Goal: Task Accomplishment & Management: Use online tool/utility

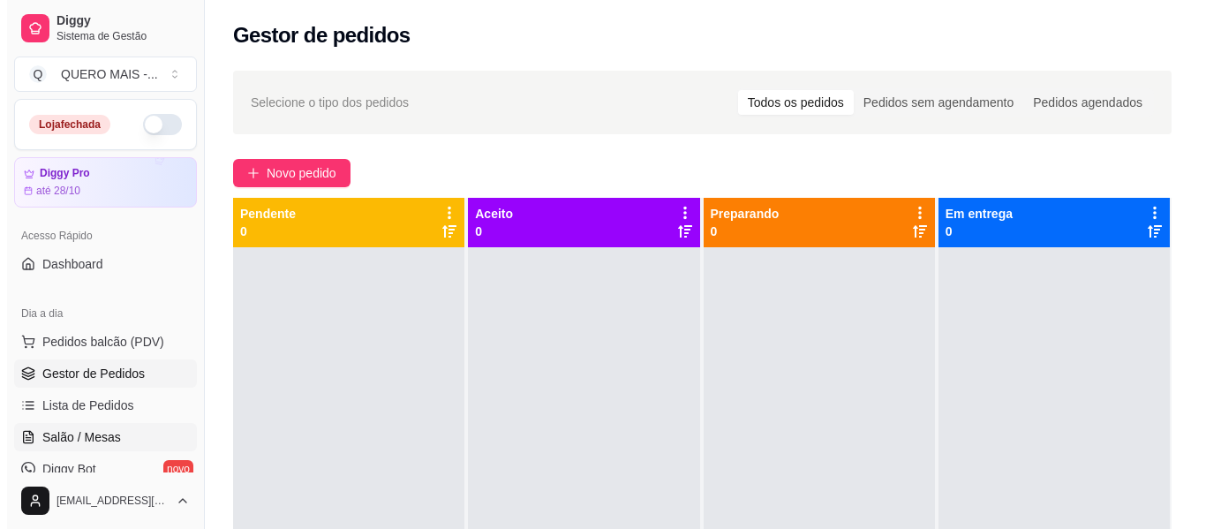
scroll to position [49, 0]
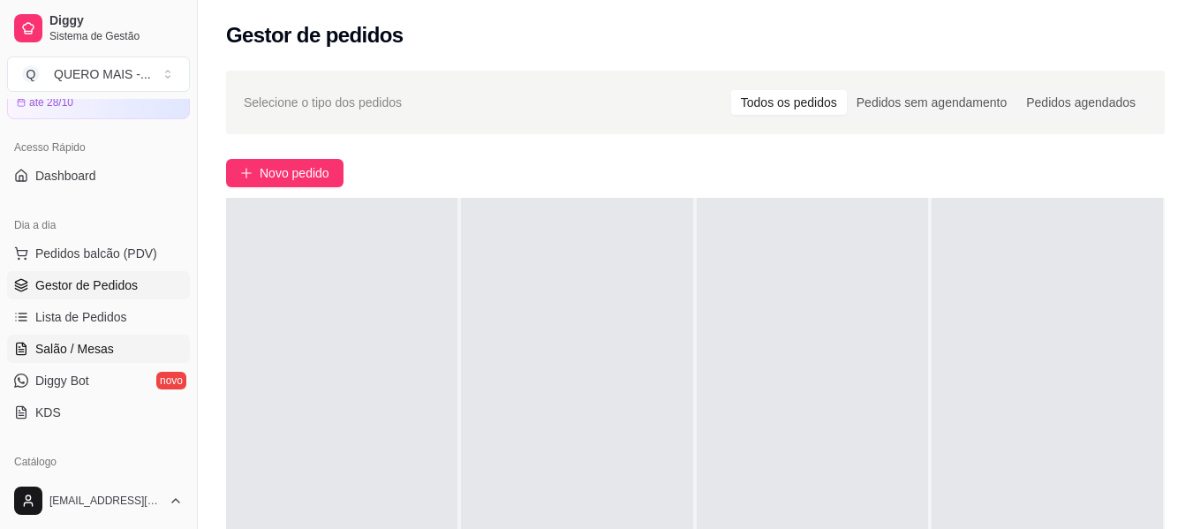
click at [54, 351] on span "Salão / Mesas" at bounding box center [74, 349] width 79 height 18
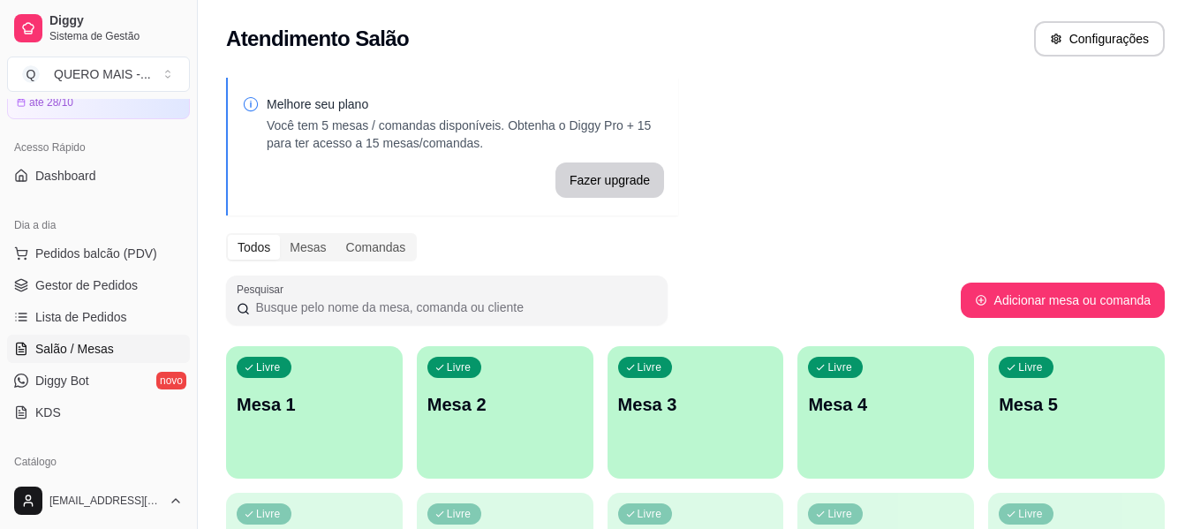
click at [358, 419] on div "Livre Mesa 1" at bounding box center [314, 401] width 177 height 111
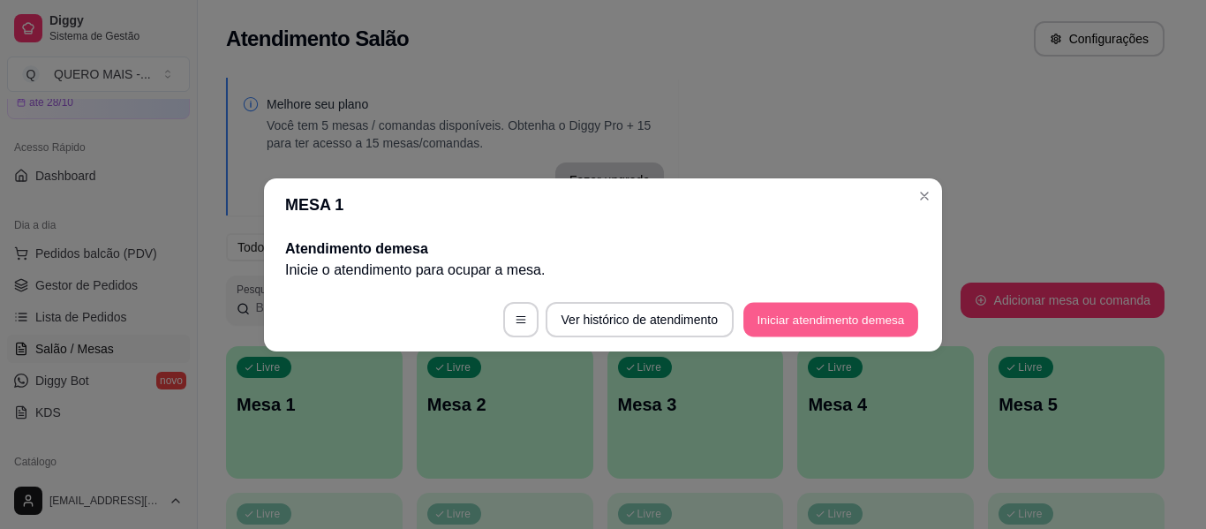
click at [748, 320] on button "Iniciar atendimento de mesa" at bounding box center [830, 319] width 175 height 34
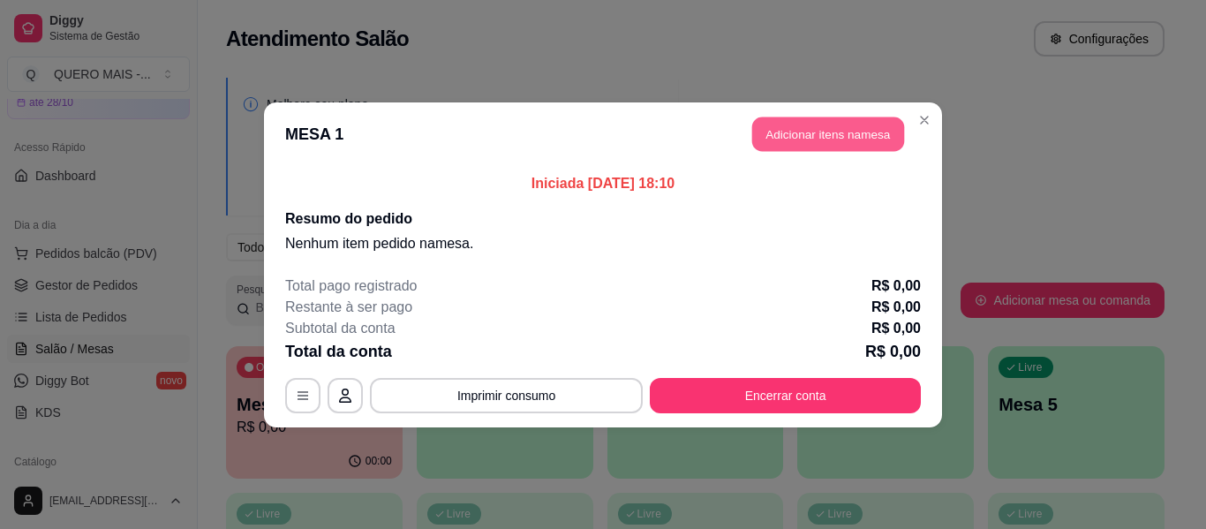
click at [817, 138] on button "Adicionar itens na mesa" at bounding box center [828, 134] width 152 height 34
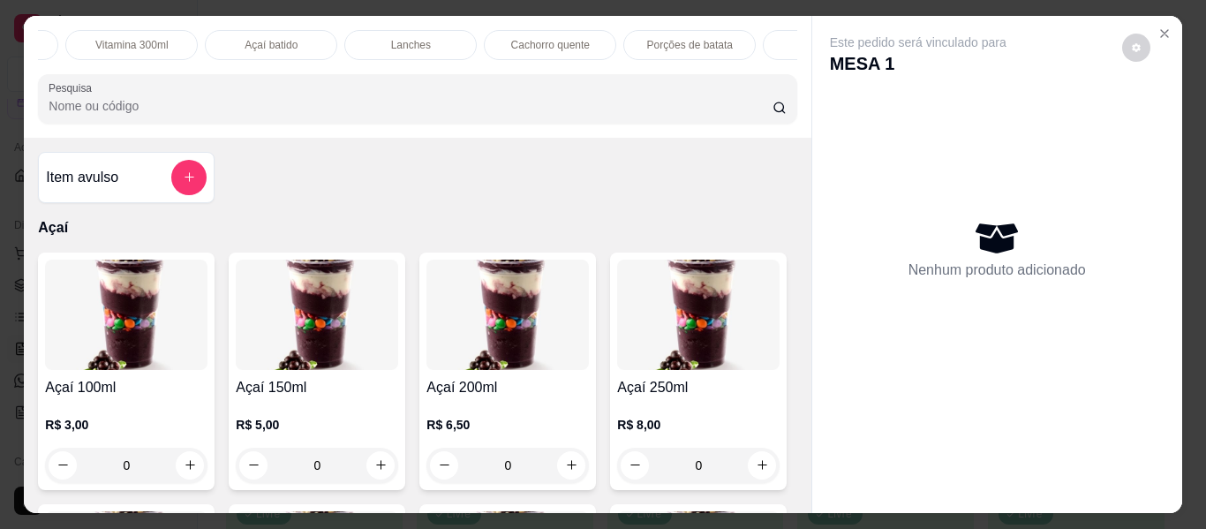
scroll to position [0, 559]
click at [401, 39] on div "Lanches" at bounding box center [382, 45] width 132 height 30
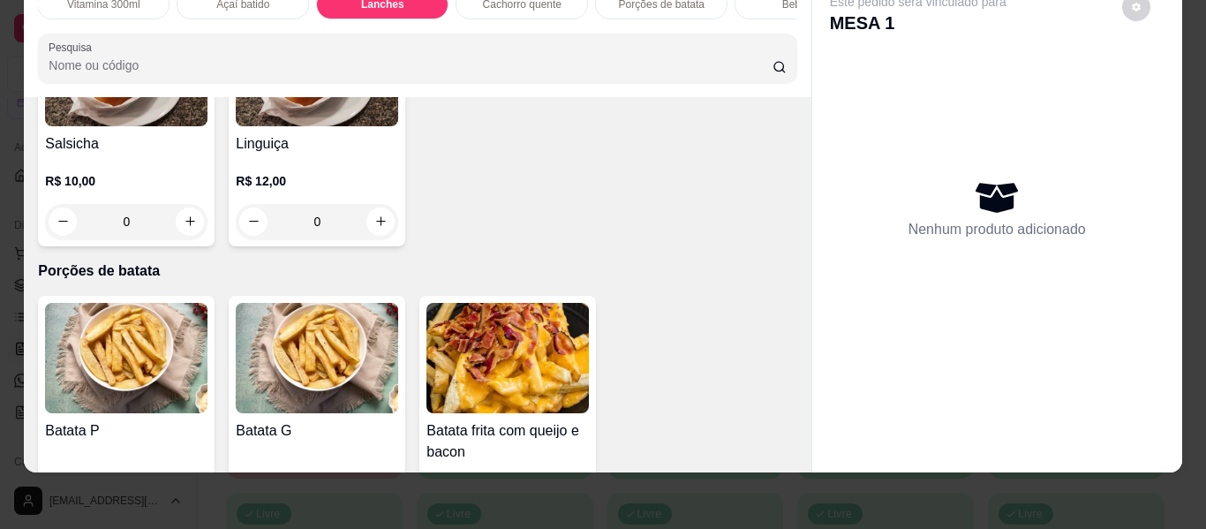
scroll to position [3564, 0]
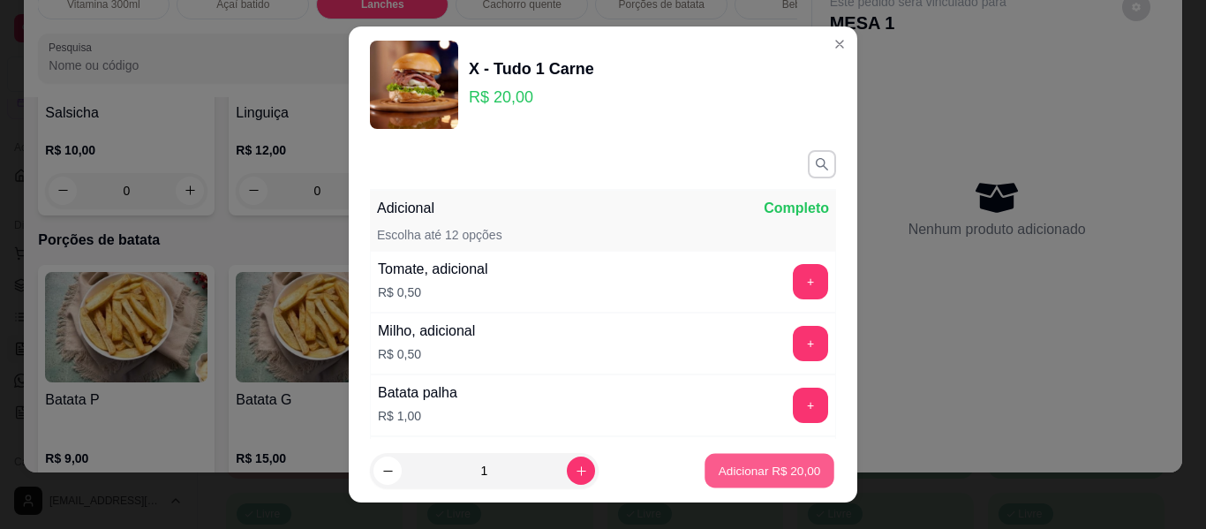
click at [730, 459] on button "Adicionar R$ 20,00" at bounding box center [770, 471] width 130 height 34
type input "1"
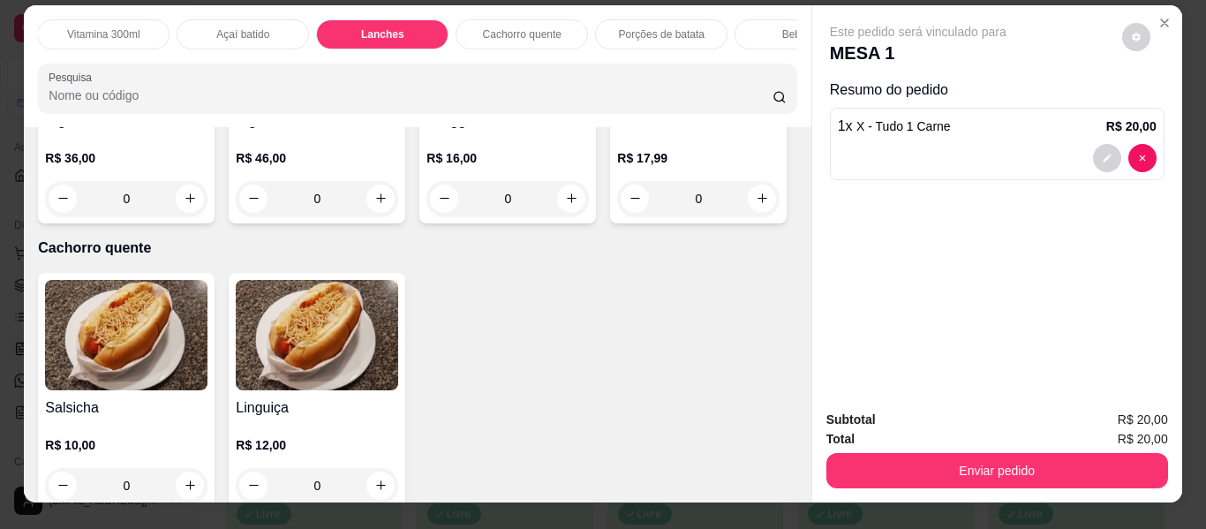
scroll to position [0, 0]
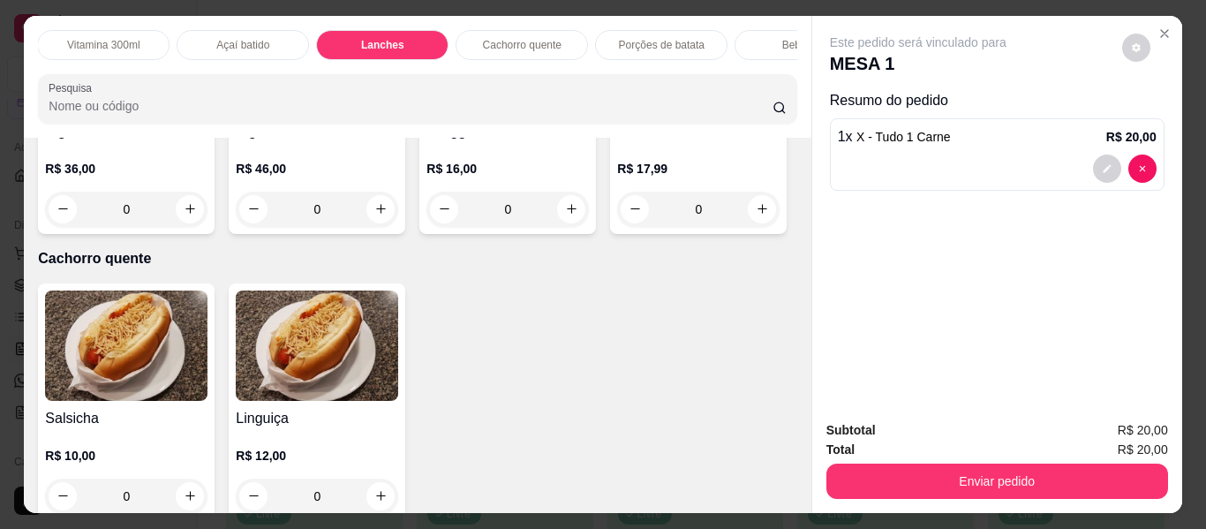
click at [203, 39] on div "Açaí batido" at bounding box center [243, 45] width 132 height 30
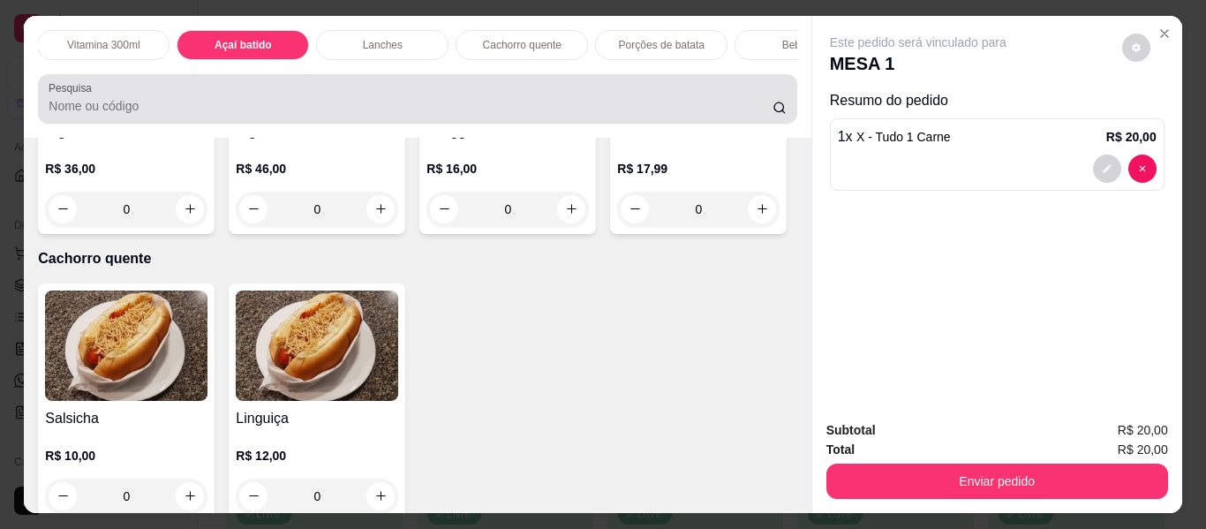
scroll to position [48, 0]
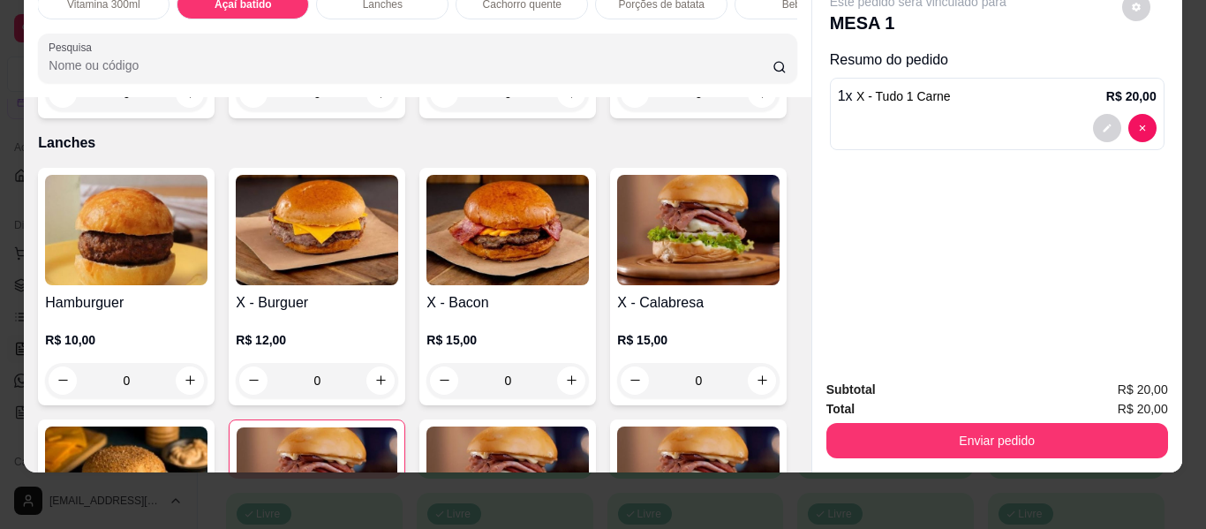
click at [562, 111] on div "0" at bounding box center [507, 93] width 162 height 35
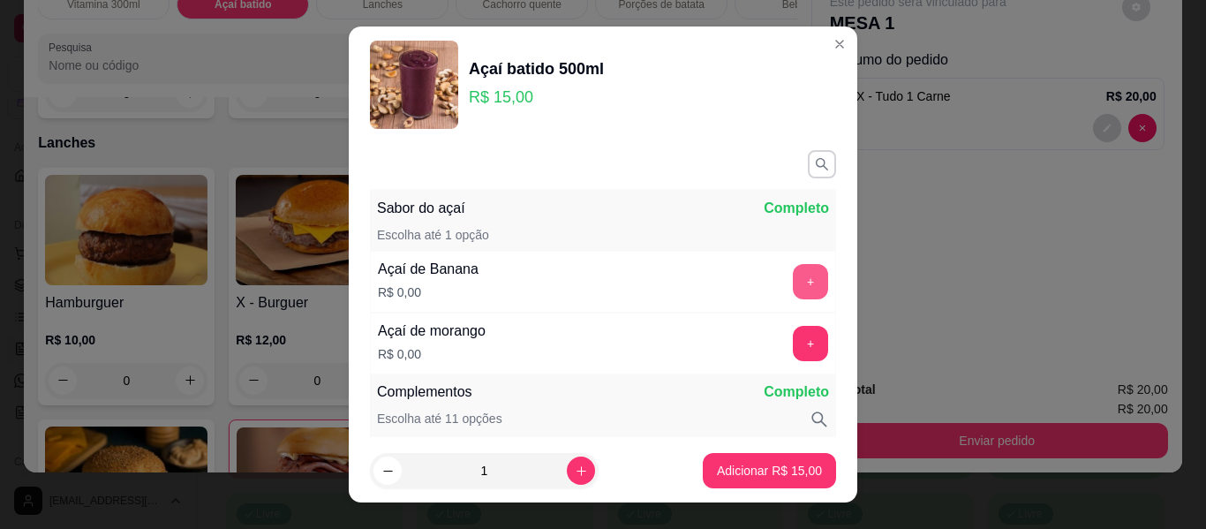
click at [793, 278] on button "+" at bounding box center [810, 281] width 35 height 35
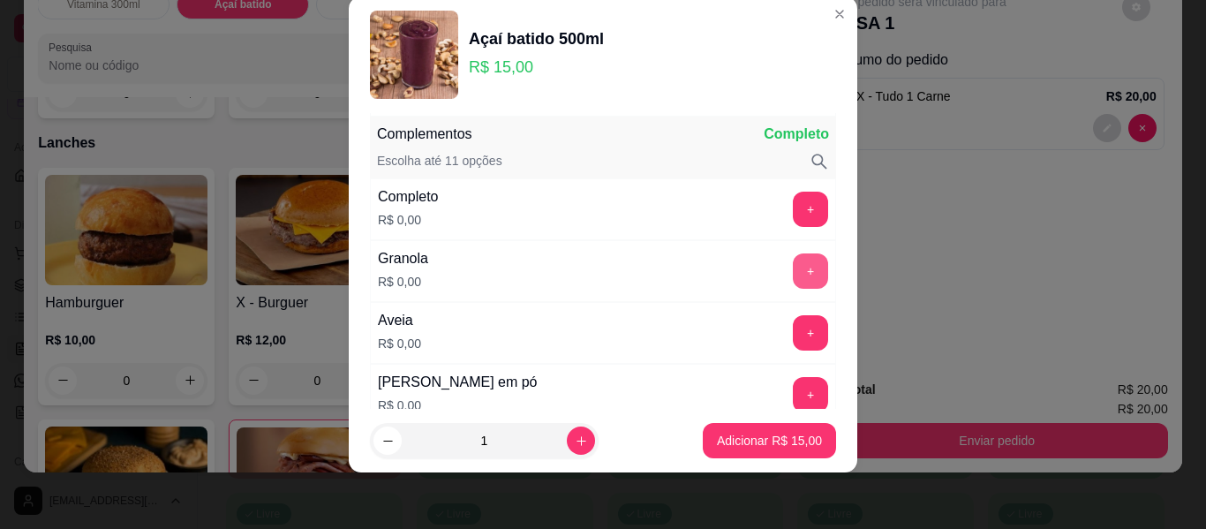
scroll to position [231, 0]
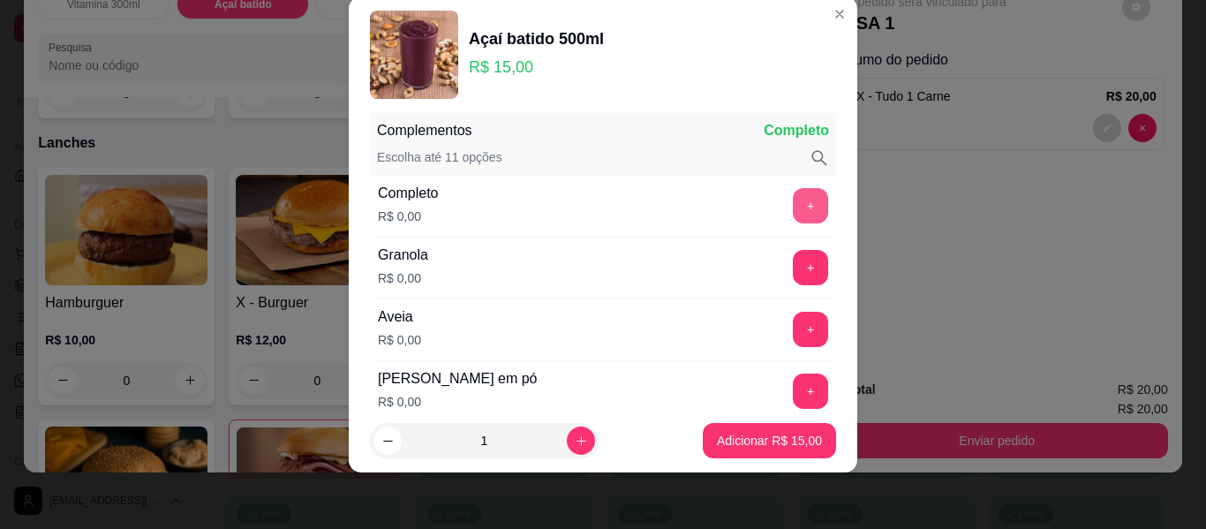
click at [793, 213] on button "+" at bounding box center [810, 205] width 35 height 35
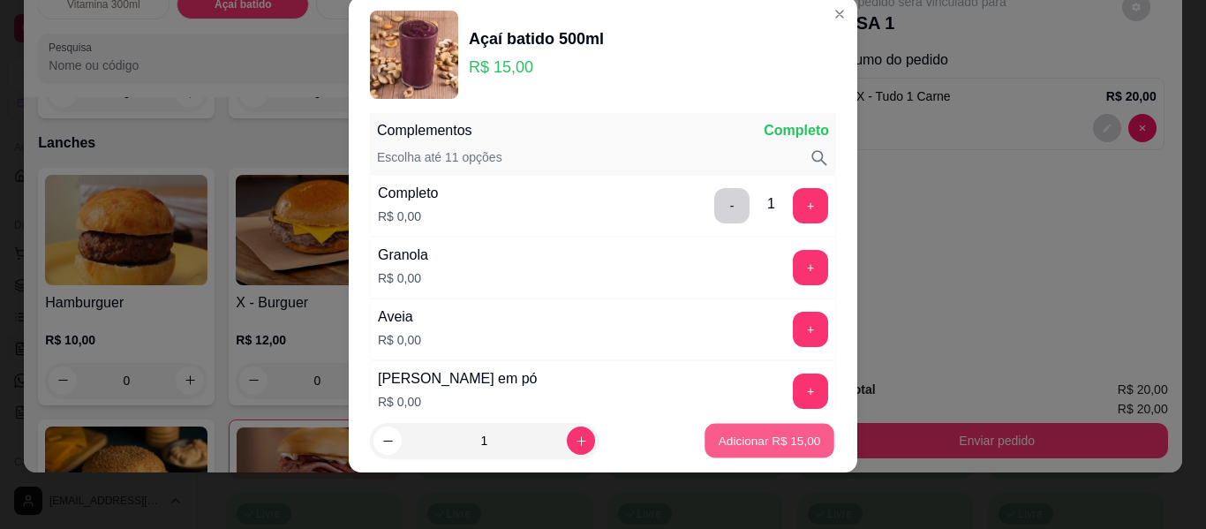
click at [780, 444] on p "Adicionar R$ 15,00" at bounding box center [770, 440] width 102 height 17
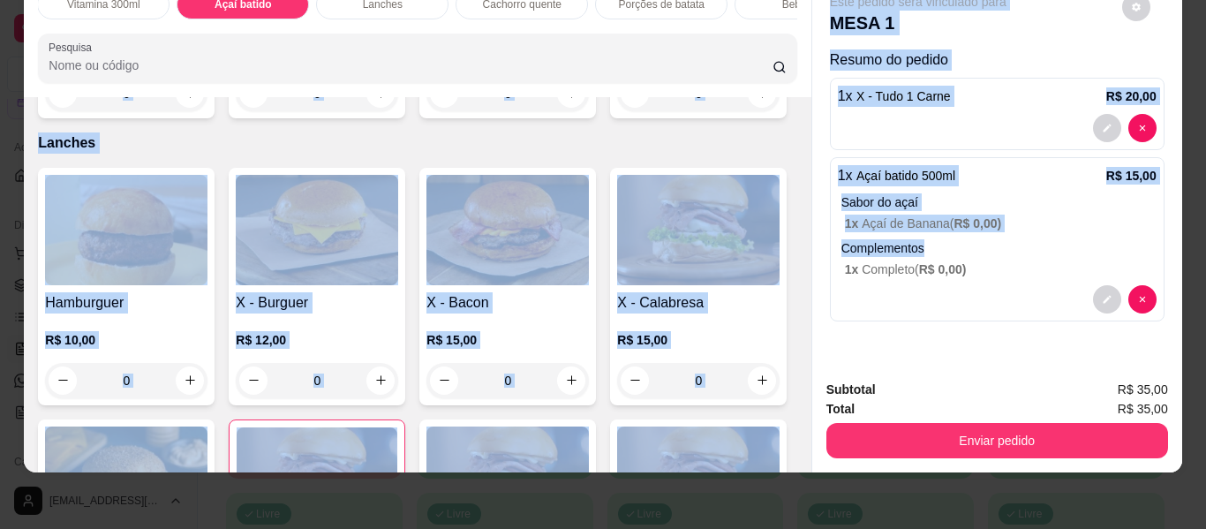
drag, startPoint x: 804, startPoint y: 253, endPoint x: 800, endPoint y: 116, distance: 136.9
click at [800, 116] on div "Açaí Tapioca Pastel Pizza Vitamina 300ml Açaí batido Lanches Cachorro quente Po…" at bounding box center [603, 223] width 1158 height 497
click at [771, 118] on div "Açaí batido 300ml R$ 10,00 0 Açaí batido 400ml R$ 12,00 0 Açaí batido 500ml R$ …" at bounding box center [417, 0] width 758 height 238
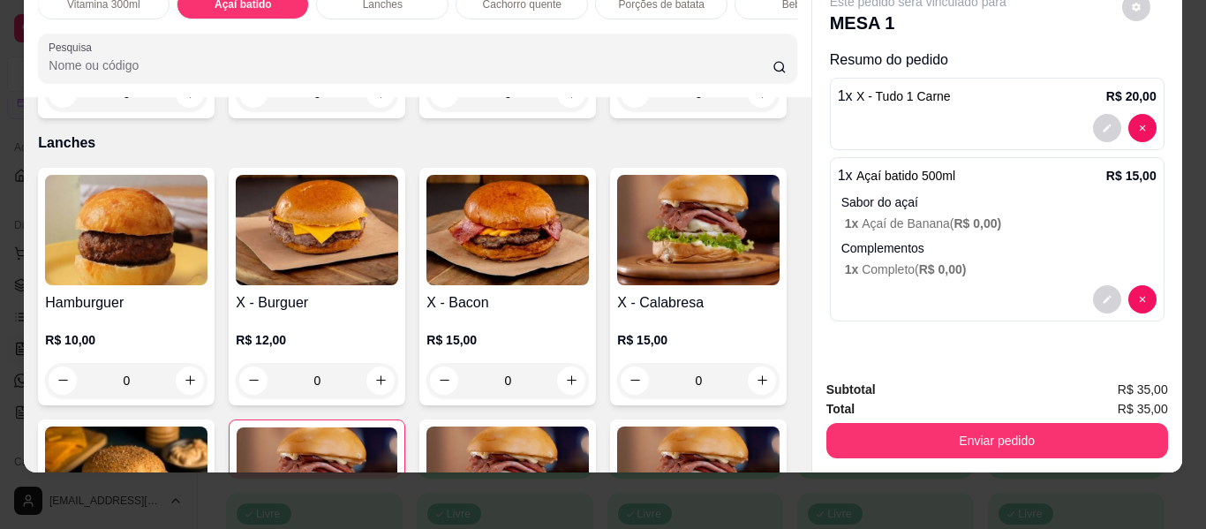
scroll to position [0, 0]
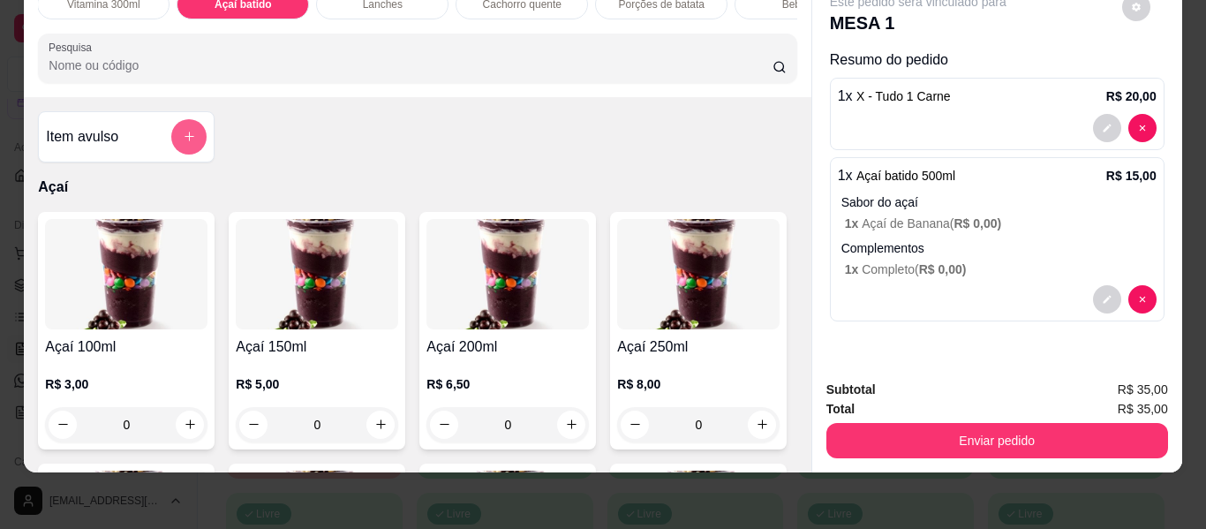
click at [183, 130] on icon "add-separate-item" at bounding box center [189, 136] width 13 height 13
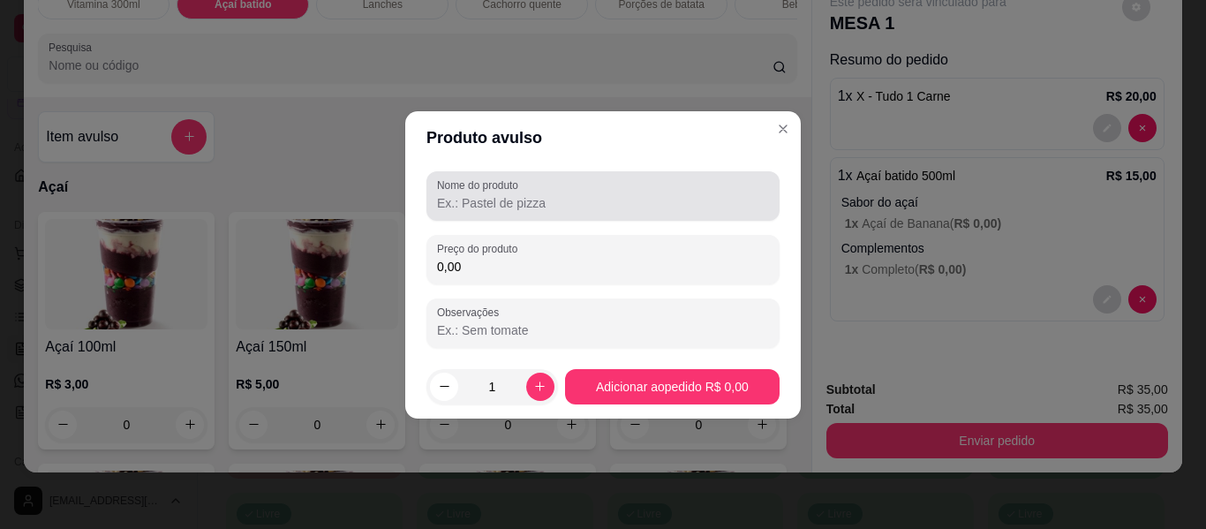
click at [524, 202] on input "Nome do produto" at bounding box center [603, 203] width 332 height 18
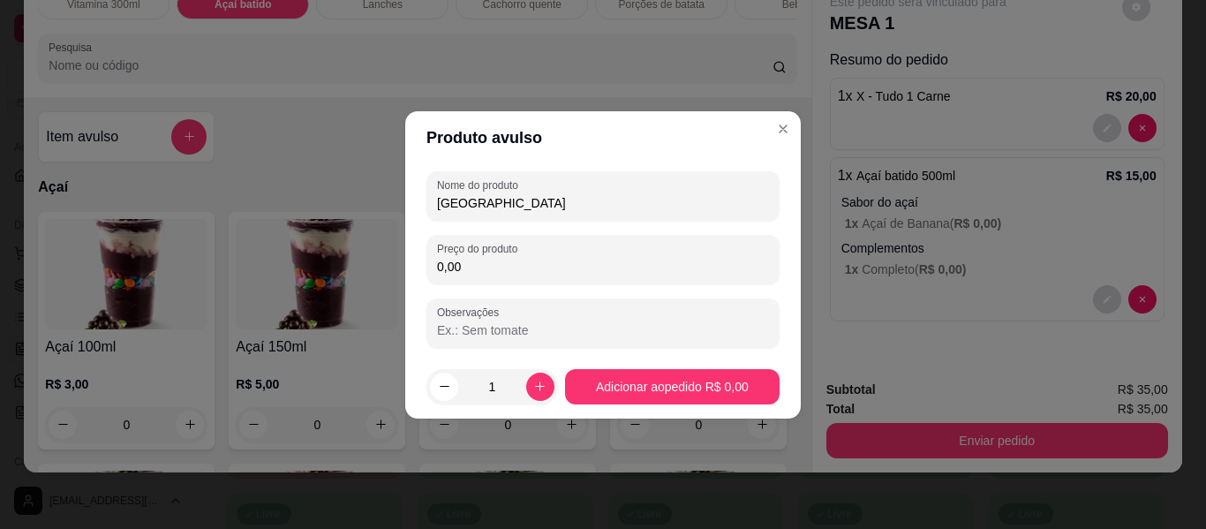
type input "T"
type input "taxa de entrega"
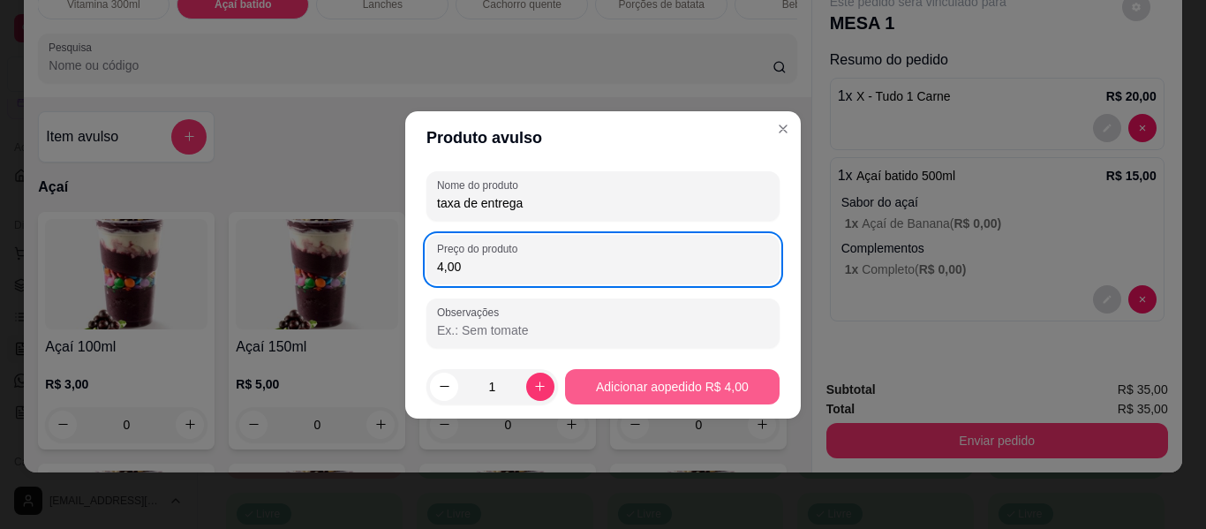
type input "4,00"
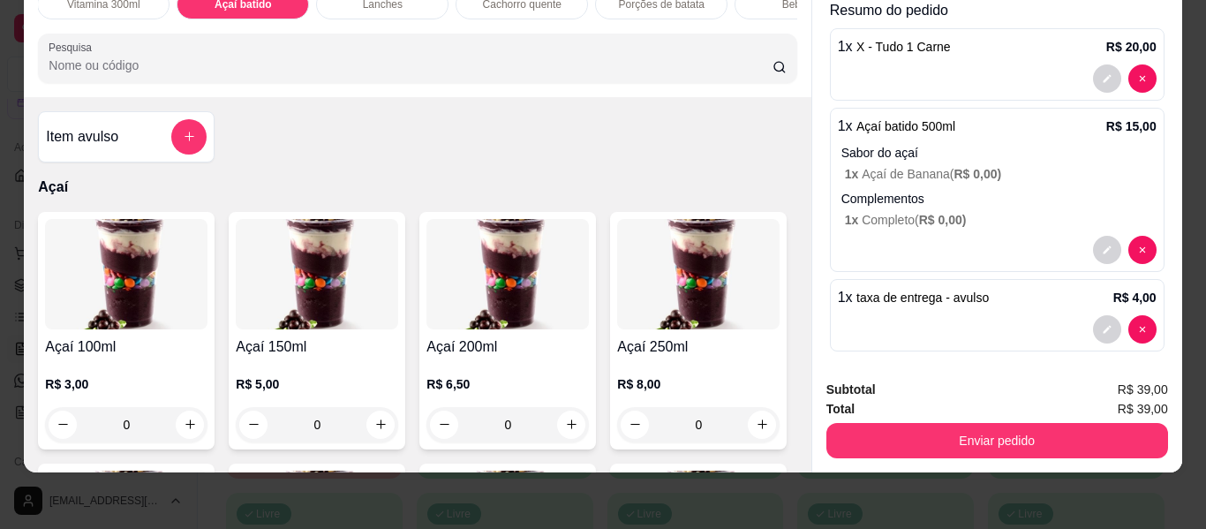
scroll to position [59, 0]
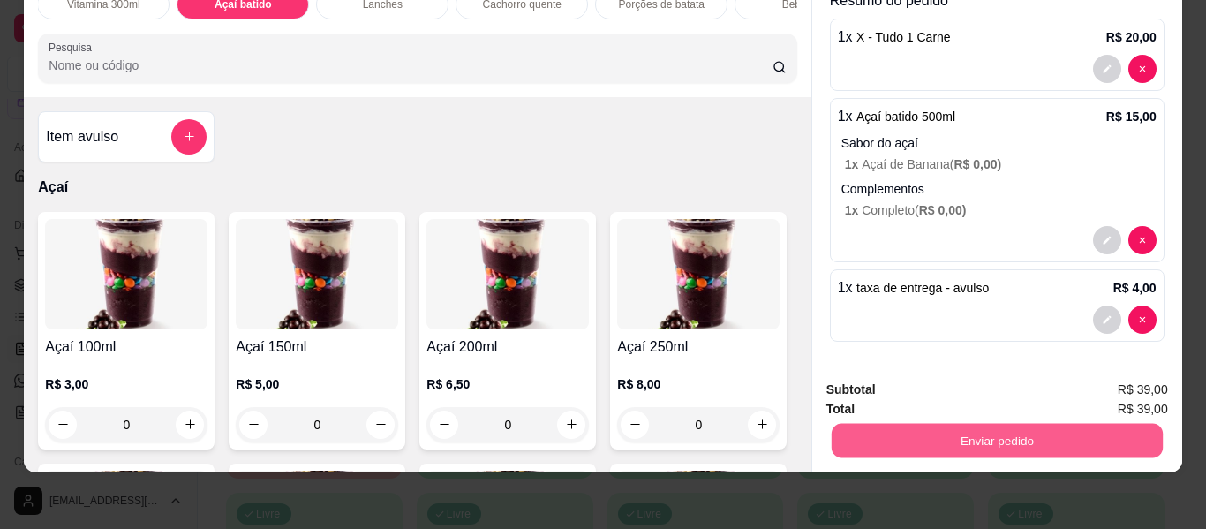
click at [1004, 424] on button "Enviar pedido" at bounding box center [996, 441] width 331 height 34
click at [1107, 381] on button "Enviar pedido" at bounding box center [1122, 383] width 100 height 34
